Goal: Use online tool/utility: Utilize a website feature to perform a specific function

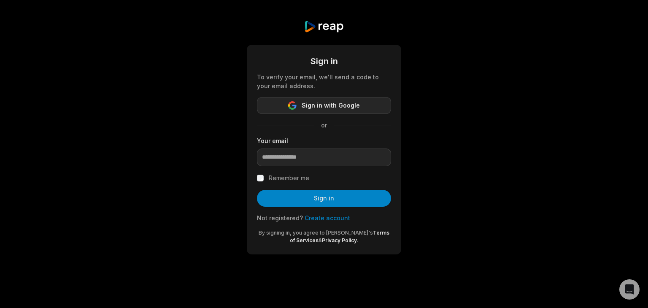
click at [337, 107] on span "Sign in with Google" at bounding box center [331, 105] width 58 height 10
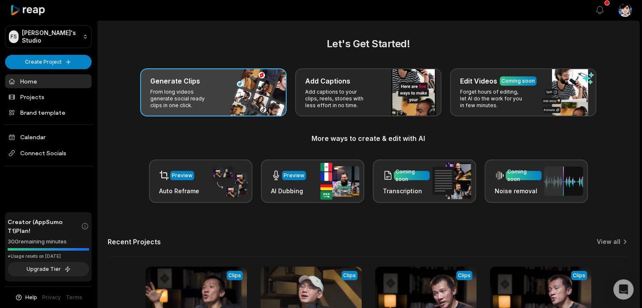
click at [171, 89] on p "From long videos generate social ready clips in one click." at bounding box center [182, 99] width 65 height 20
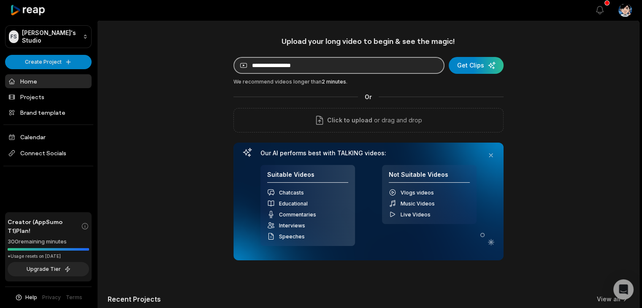
click at [364, 64] on input at bounding box center [338, 65] width 211 height 17
paste input "**********"
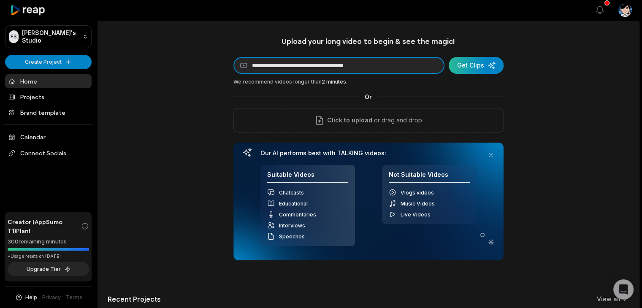
type input "**********"
click at [490, 65] on div "submit" at bounding box center [475, 65] width 55 height 17
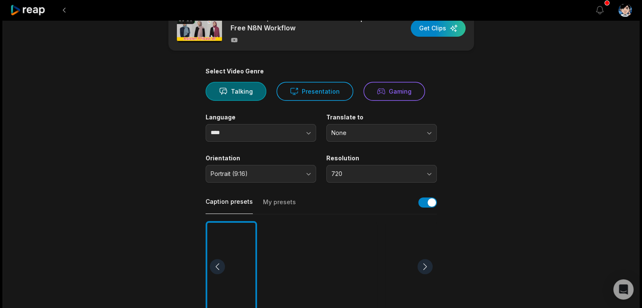
scroll to position [42, 0]
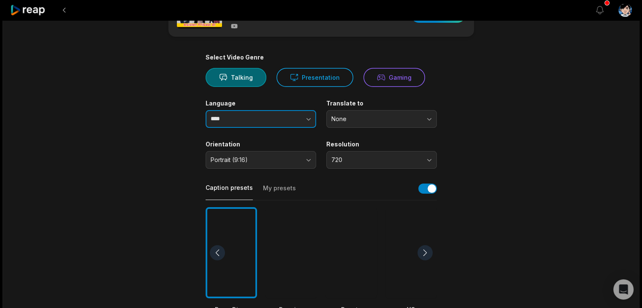
click at [267, 119] on button "button" at bounding box center [291, 119] width 48 height 18
type input "**********"
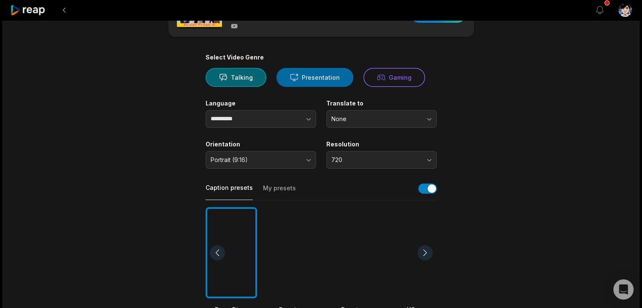
click at [307, 80] on button "Presentation" at bounding box center [314, 77] width 77 height 19
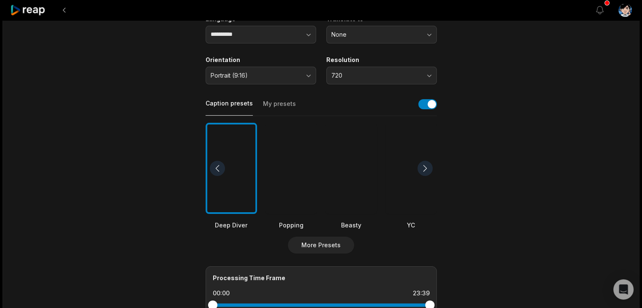
click at [340, 175] on div at bounding box center [350, 169] width 51 height 92
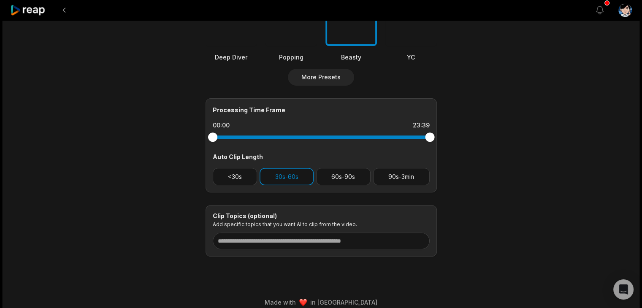
scroll to position [295, 0]
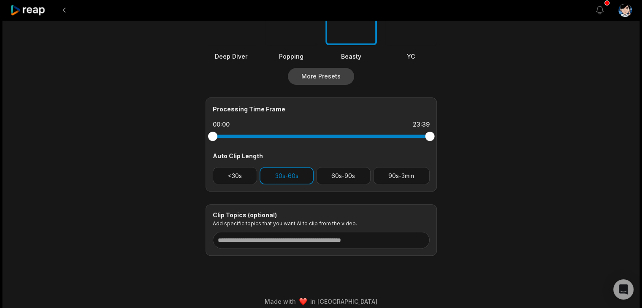
click at [314, 78] on button "More Presets" at bounding box center [321, 76] width 66 height 17
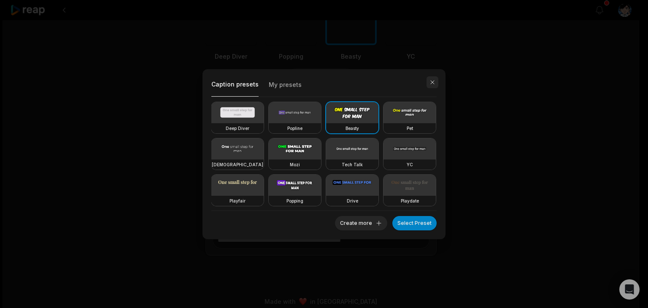
click at [431, 85] on button "button" at bounding box center [432, 82] width 12 height 12
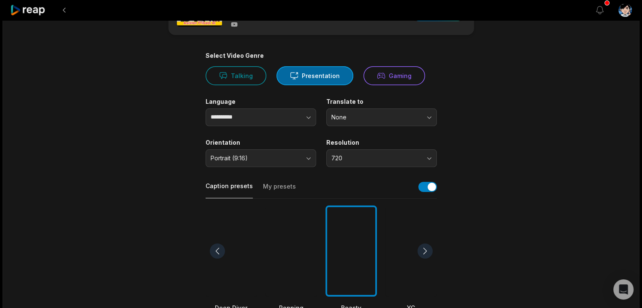
scroll to position [0, 0]
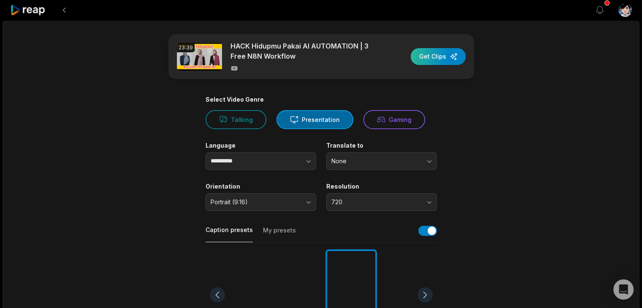
click at [442, 56] on div "button" at bounding box center [437, 56] width 55 height 17
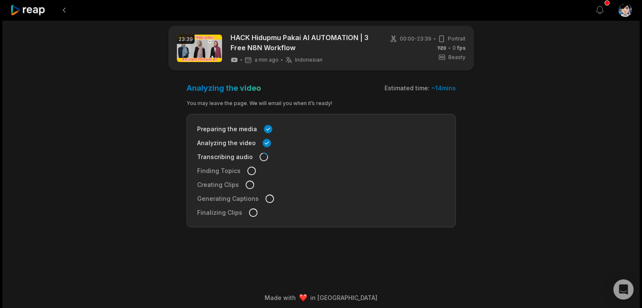
scroll to position [13, 0]
